Goal: Task Accomplishment & Management: Manage account settings

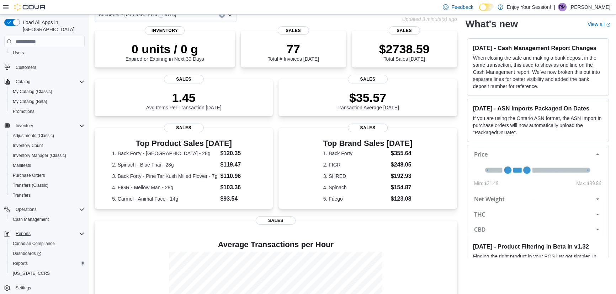
scroll to position [64, 0]
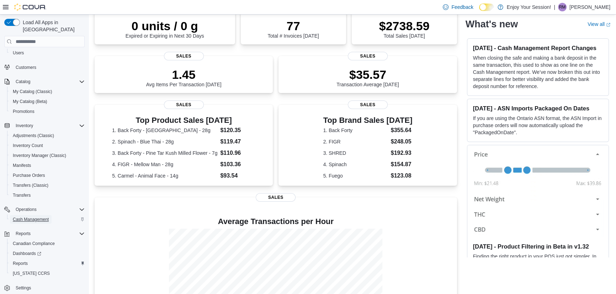
click at [43, 217] on span "Cash Management" at bounding box center [31, 220] width 36 height 6
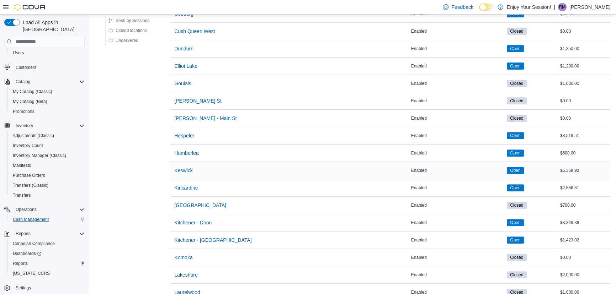
scroll to position [355, 0]
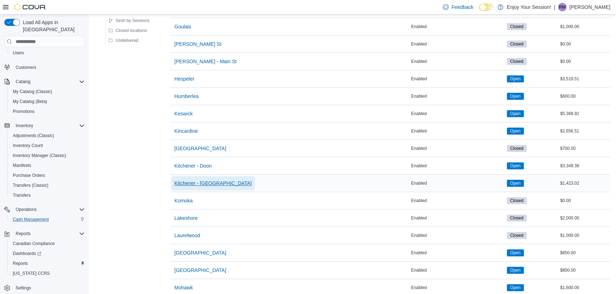
click at [203, 183] on span "Kitchener - [GEOGRAPHIC_DATA]" at bounding box center [212, 183] width 77 height 7
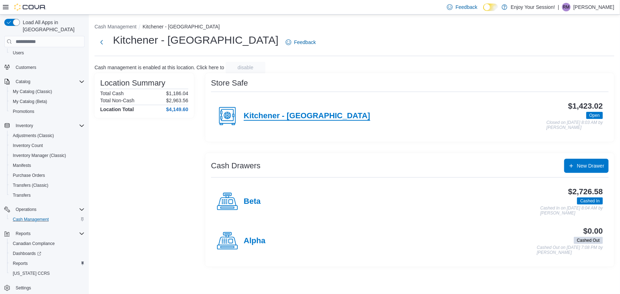
click at [264, 115] on h4 "Kitchener - [GEOGRAPHIC_DATA]" at bounding box center [307, 116] width 127 height 9
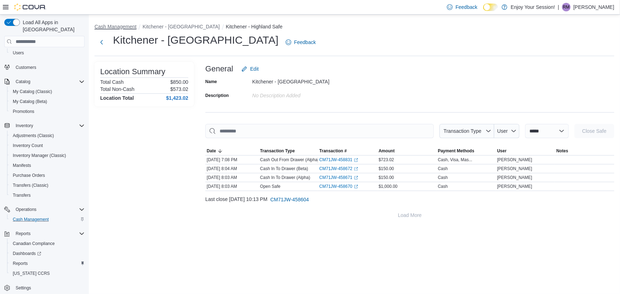
click at [109, 29] on button "Cash Management" at bounding box center [116, 27] width 42 height 6
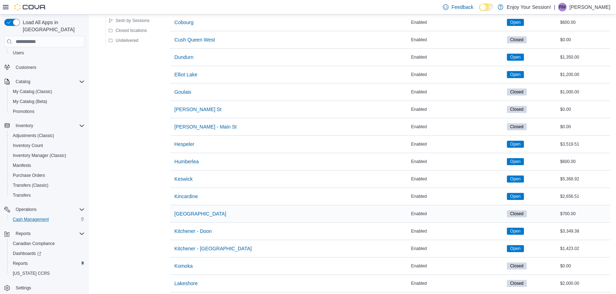
scroll to position [291, 0]
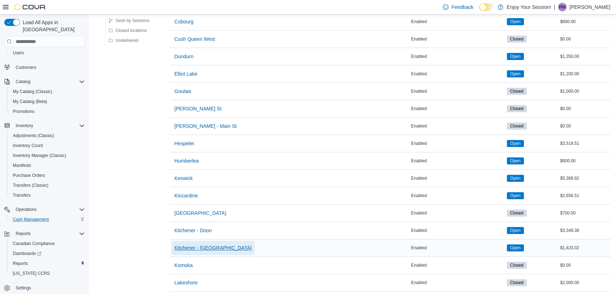
click at [208, 246] on span "Kitchener - [GEOGRAPHIC_DATA]" at bounding box center [212, 248] width 77 height 7
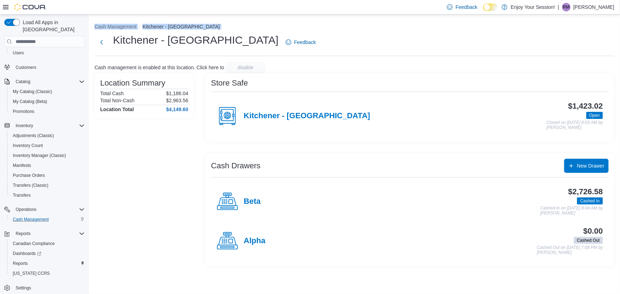
drag, startPoint x: 92, startPoint y: 21, endPoint x: 229, endPoint y: 53, distance: 140.4
click at [122, 15] on div "Cash Management Kitchener - Highland Kitchener - Highland Feedback Cash managem…" at bounding box center [354, 144] width 531 height 258
click at [286, 48] on span "Feedback" at bounding box center [301, 42] width 30 height 14
click at [13, 261] on span "Reports" at bounding box center [20, 264] width 15 height 6
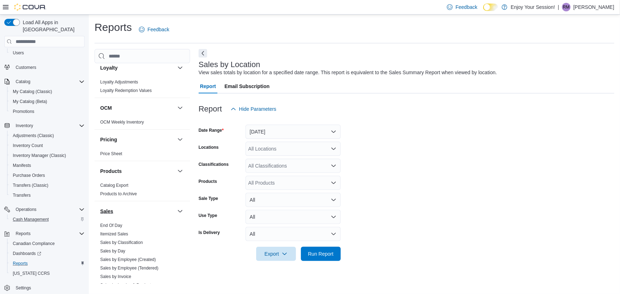
scroll to position [430, 0]
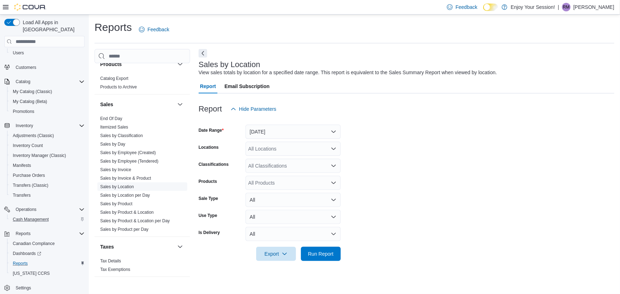
click at [124, 187] on link "Sales by Location" at bounding box center [117, 186] width 34 height 5
click at [125, 186] on link "Sales by Location" at bounding box center [117, 186] width 34 height 5
click at [270, 130] on button "[DATE]" at bounding box center [293, 132] width 95 height 14
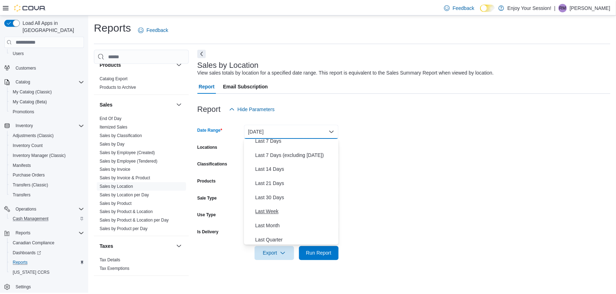
scroll to position [107, 0]
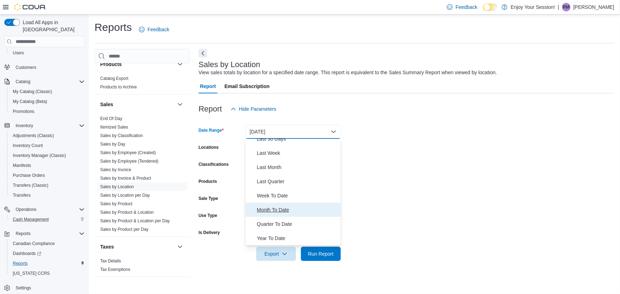
click at [269, 210] on span "Month To Date" at bounding box center [297, 210] width 81 height 9
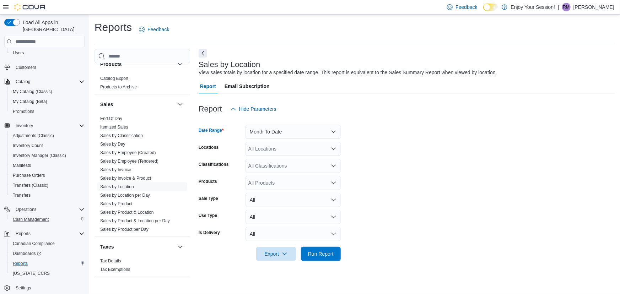
click at [273, 152] on div "All Locations" at bounding box center [293, 149] width 95 height 14
type input "****"
click at [277, 163] on span "Kitchener - [GEOGRAPHIC_DATA]" at bounding box center [299, 160] width 77 height 7
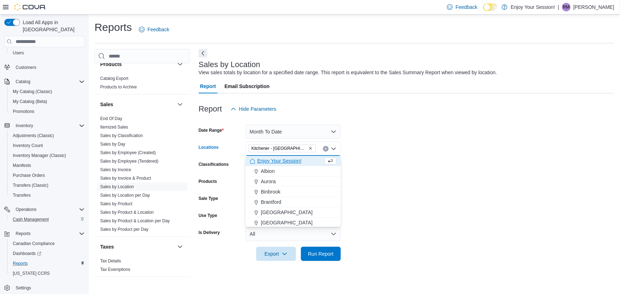
click at [412, 146] on form "Date Range Month To Date Locations Kitchener - [GEOGRAPHIC_DATA] Combo box. Sel…" at bounding box center [407, 188] width 416 height 145
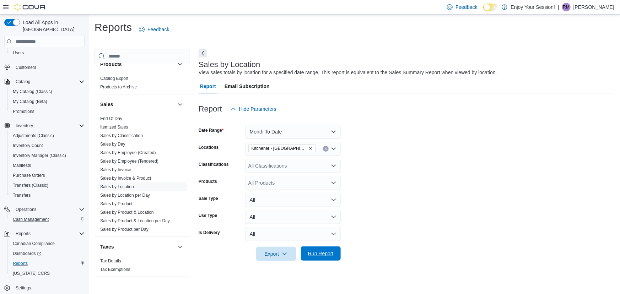
click at [307, 252] on span "Run Report" at bounding box center [320, 254] width 31 height 14
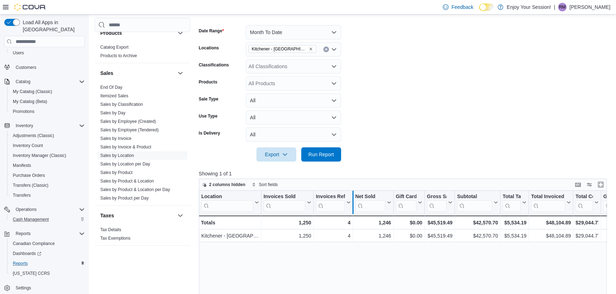
scroll to position [129, 0]
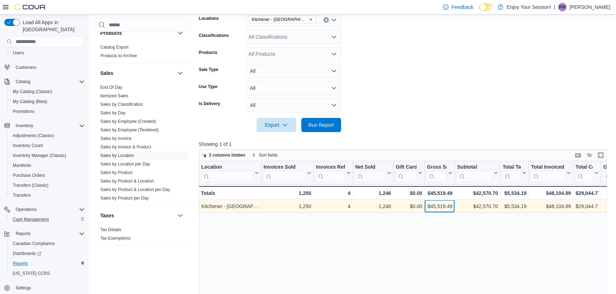
click at [442, 205] on div "$45,519.49" at bounding box center [439, 207] width 26 height 9
click at [484, 208] on div "$42,570.70" at bounding box center [477, 207] width 41 height 9
click at [508, 203] on div "$5,534.19" at bounding box center [514, 207] width 24 height 9
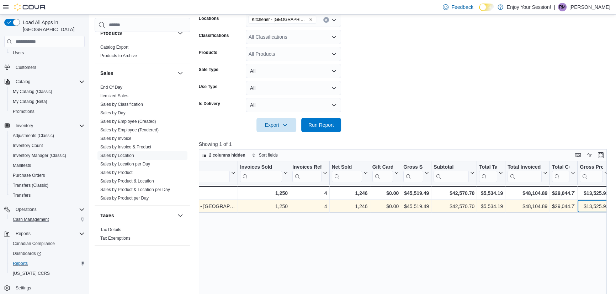
click at [584, 204] on div "$13,525.93" at bounding box center [593, 207] width 29 height 9
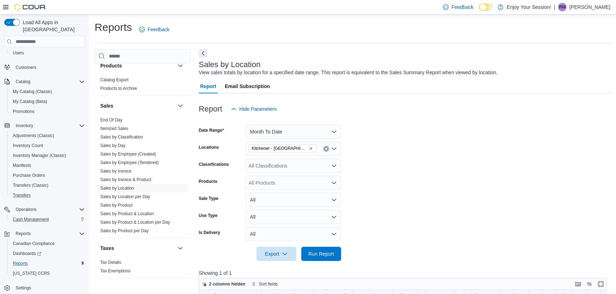
scroll to position [430, 0]
click at [26, 217] on span "Cash Management" at bounding box center [31, 220] width 36 height 6
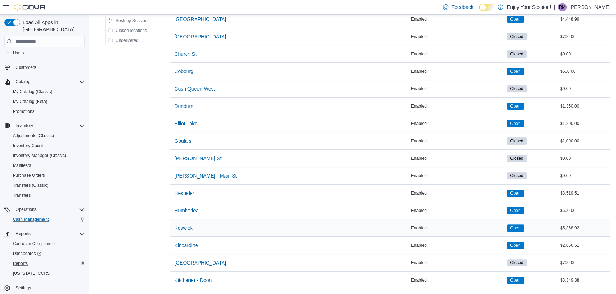
scroll to position [291, 0]
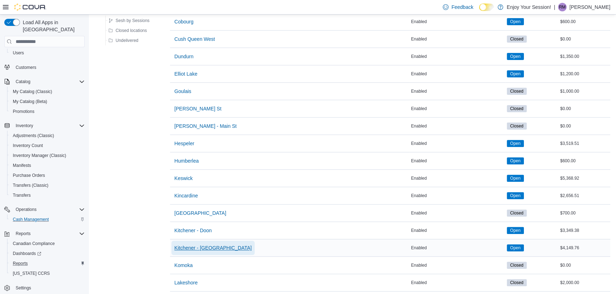
click at [203, 247] on span "Kitchener - [GEOGRAPHIC_DATA]" at bounding box center [212, 248] width 77 height 7
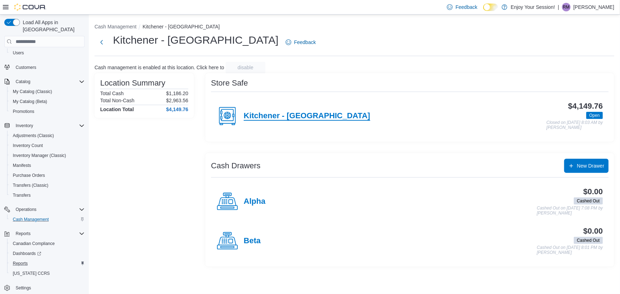
click at [259, 116] on h4 "Kitchener - [GEOGRAPHIC_DATA]" at bounding box center [307, 116] width 127 height 9
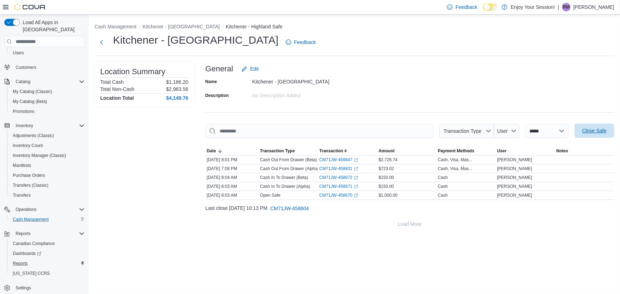
click at [601, 131] on span "Close Safe" at bounding box center [594, 130] width 24 height 7
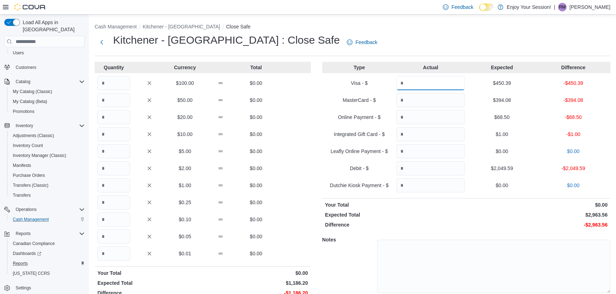
click at [417, 83] on input "Quantity" at bounding box center [430, 83] width 69 height 14
type input "******"
type input "*****"
type input "*"
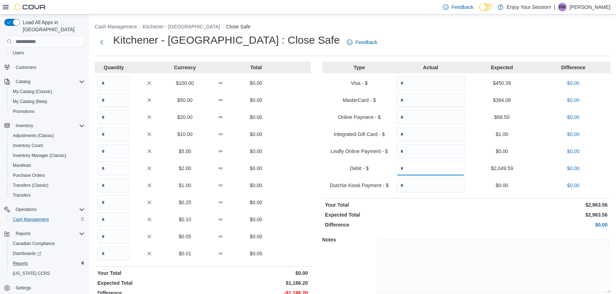
type input "*******"
click at [108, 84] on input "Quantity" at bounding box center [113, 83] width 33 height 14
type input "**"
click at [111, 101] on input "Quantity" at bounding box center [113, 100] width 33 height 14
type input "*"
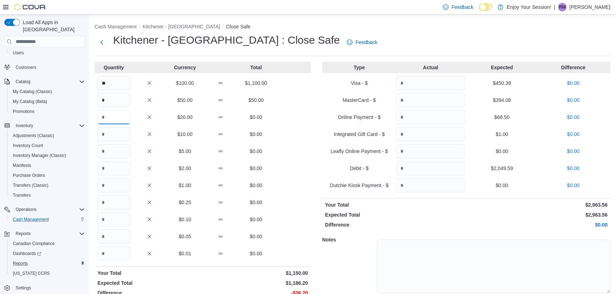
click at [105, 119] on input "Quantity" at bounding box center [113, 117] width 33 height 14
type input "*"
click at [107, 131] on input "Quantity" at bounding box center [113, 134] width 33 height 14
type input "*"
click at [107, 147] on input "Quantity" at bounding box center [113, 151] width 33 height 14
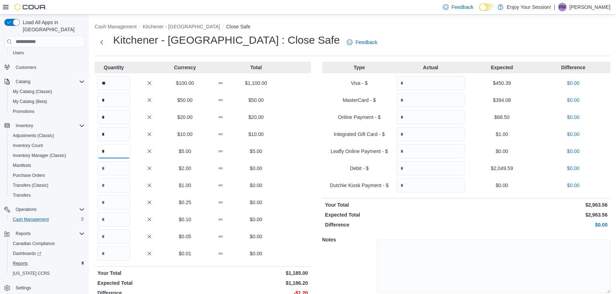
scroll to position [25, 0]
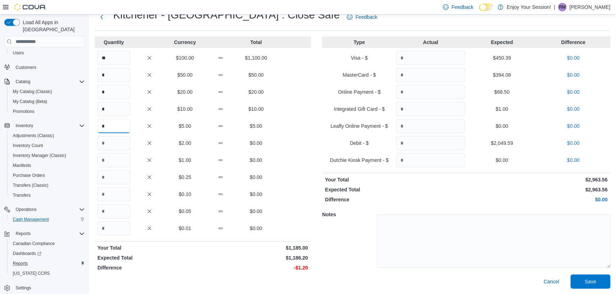
type input "*"
click at [108, 162] on input "Quantity" at bounding box center [113, 160] width 33 height 14
type input "*"
click at [107, 192] on input "Quantity" at bounding box center [113, 194] width 33 height 14
type input "*"
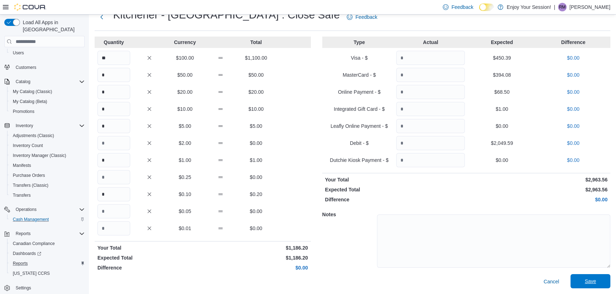
click at [583, 281] on span "Save" at bounding box center [589, 281] width 31 height 14
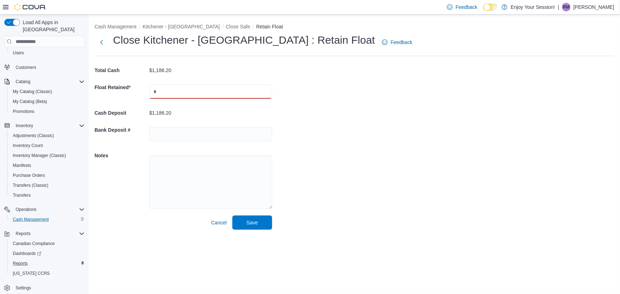
drag, startPoint x: 160, startPoint y: 93, endPoint x: 165, endPoint y: 100, distance: 8.6
click at [160, 93] on input "text" at bounding box center [210, 92] width 123 height 14
type input "****"
click at [257, 226] on span "Save" at bounding box center [252, 222] width 31 height 14
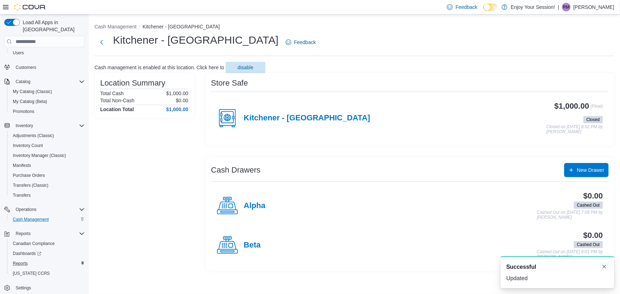
click at [603, 267] on button "Dismiss toast" at bounding box center [604, 267] width 9 height 9
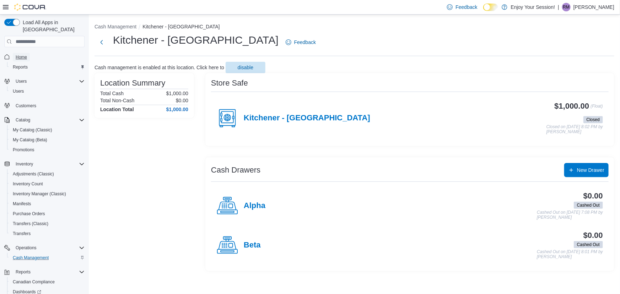
drag, startPoint x: 20, startPoint y: 47, endPoint x: 21, endPoint y: 4, distance: 42.7
click at [20, 54] on span "Home" at bounding box center [21, 57] width 11 height 6
